Goal: Information Seeking & Learning: Learn about a topic

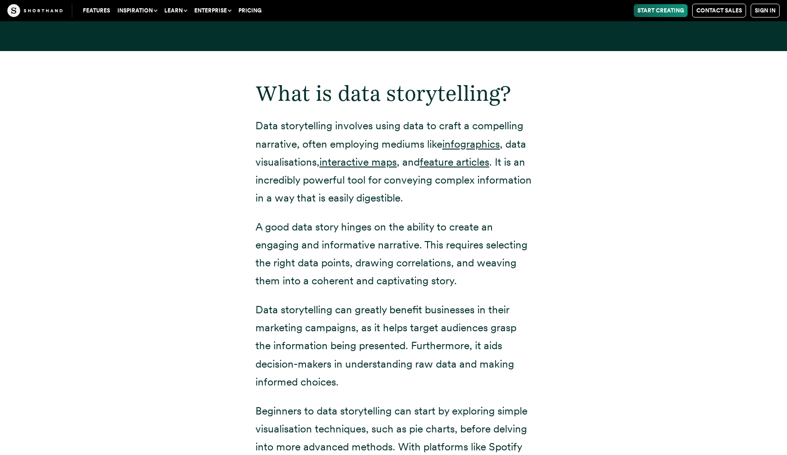
scroll to position [1215, 0]
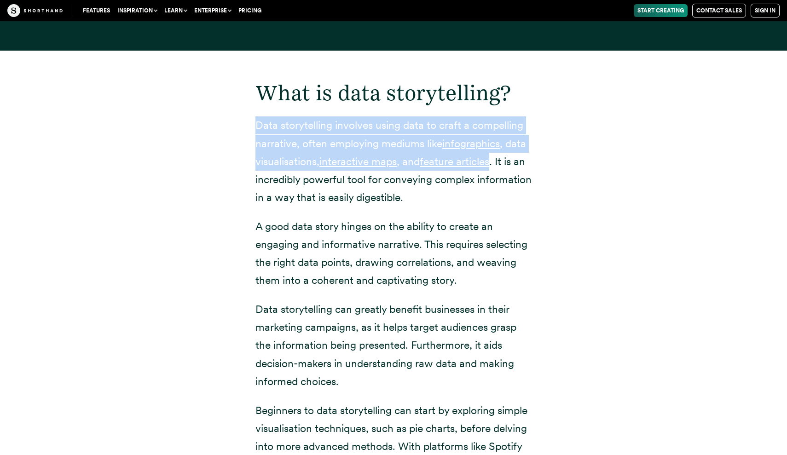
drag, startPoint x: 257, startPoint y: 122, endPoint x: 496, endPoint y: 163, distance: 242.3
click at [392, 163] on p "Data storytelling involves using data to craft a compelling narrative, often em…" at bounding box center [393, 161] width 276 height 90
copy p "Data storytelling involves using data to craft a compelling narrative, often em…"
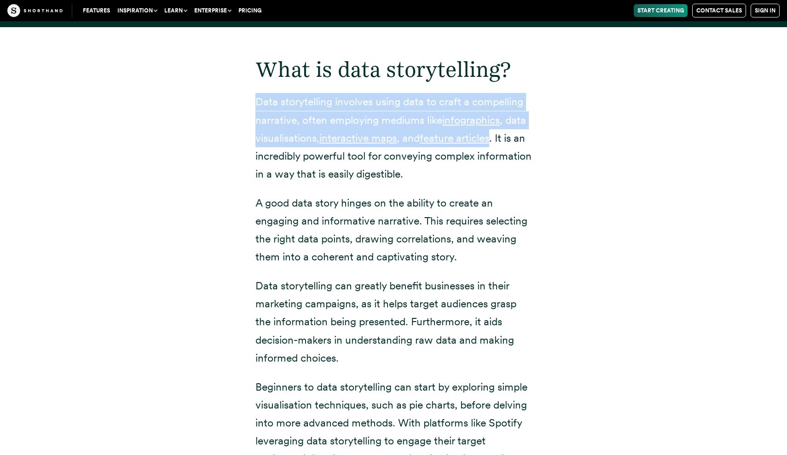
scroll to position [1242, 0]
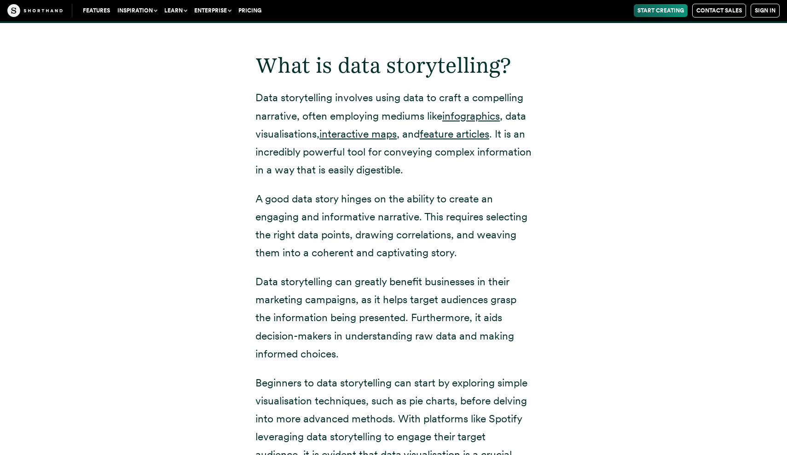
click at [392, 216] on p "A good data story hinges on the ability to create an engaging and informative n…" at bounding box center [393, 226] width 276 height 72
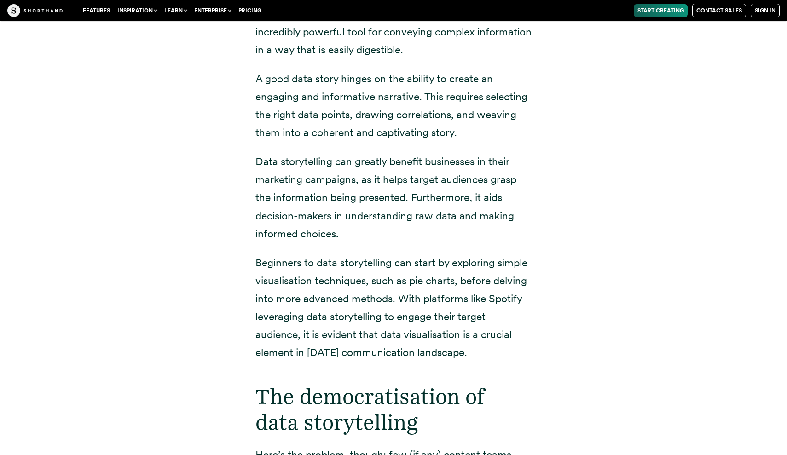
scroll to position [1361, 0]
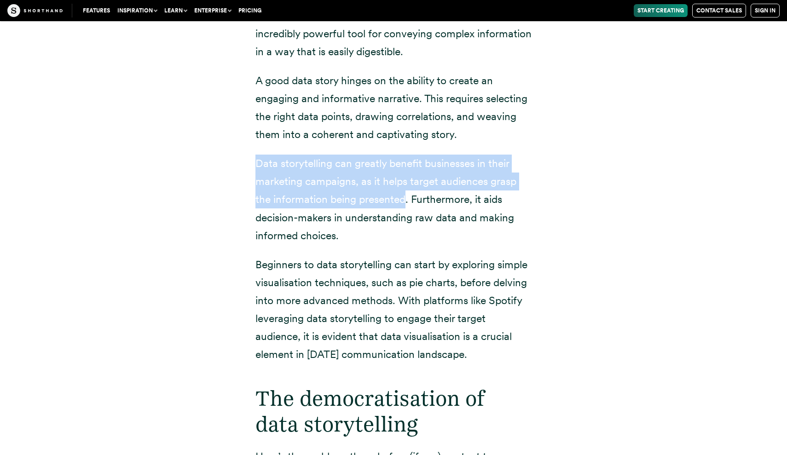
drag, startPoint x: 256, startPoint y: 160, endPoint x: 405, endPoint y: 195, distance: 152.9
copy p "Data storytelling can greatly benefit businesses in their marketing campaigns, …"
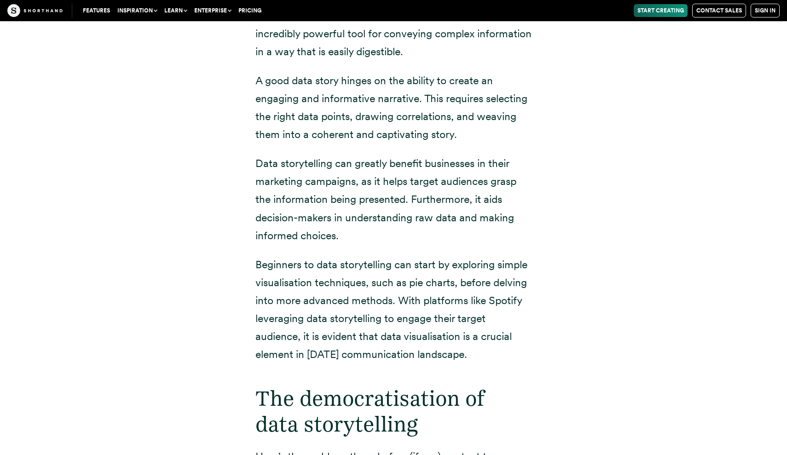
click at [392, 196] on p "Data storytelling can greatly benefit businesses in their marketing campaigns, …" at bounding box center [393, 200] width 276 height 90
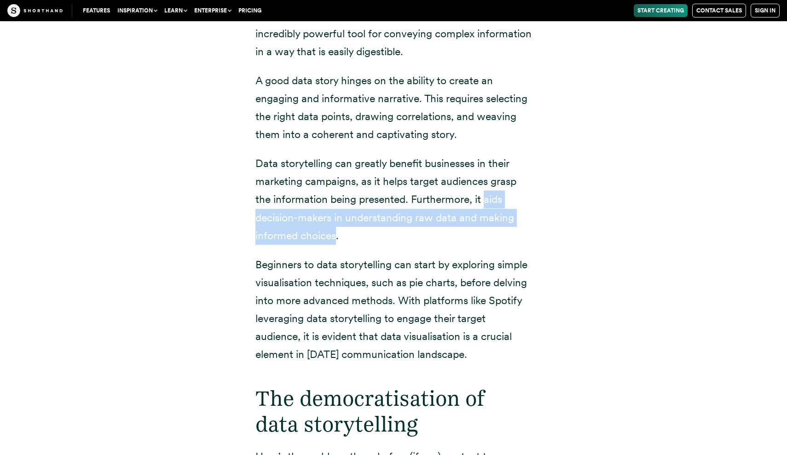
drag, startPoint x: 483, startPoint y: 197, endPoint x: 337, endPoint y: 232, distance: 149.7
click at [337, 232] on p "Data storytelling can greatly benefit businesses in their marketing campaigns, …" at bounding box center [393, 200] width 276 height 90
copy p "aids decision-makers in understanding raw data and making informed choices"
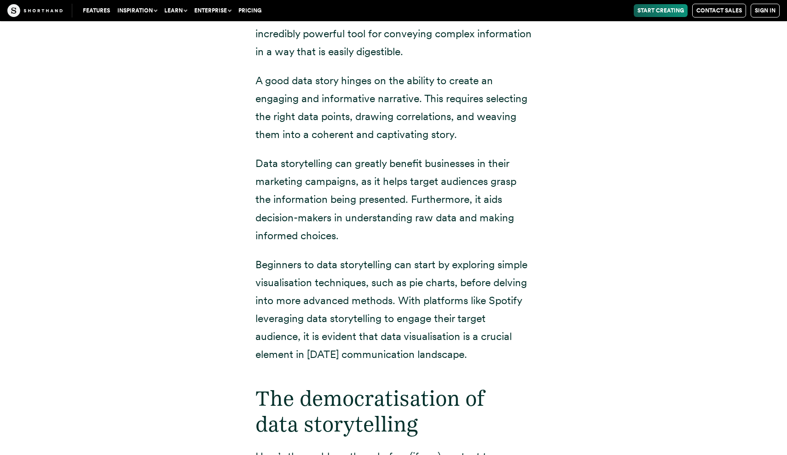
click at [275, 119] on p "A good data story hinges on the ability to create an engaging and informative n…" at bounding box center [393, 108] width 276 height 72
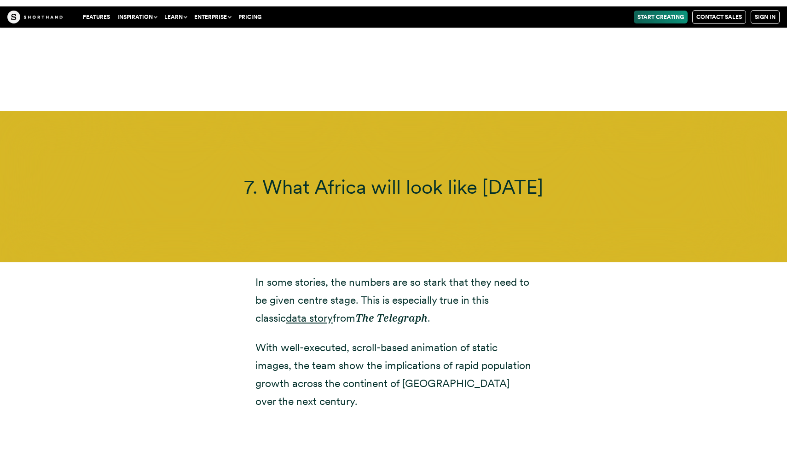
scroll to position [10700, 0]
